Goal: Task Accomplishment & Management: Complete application form

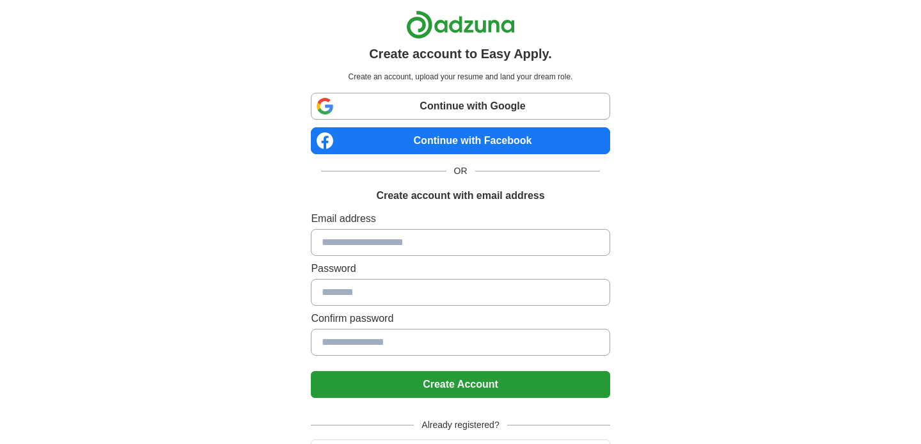
click at [489, 110] on link "Continue with Google" at bounding box center [460, 106] width 299 height 27
